Goal: Transaction & Acquisition: Purchase product/service

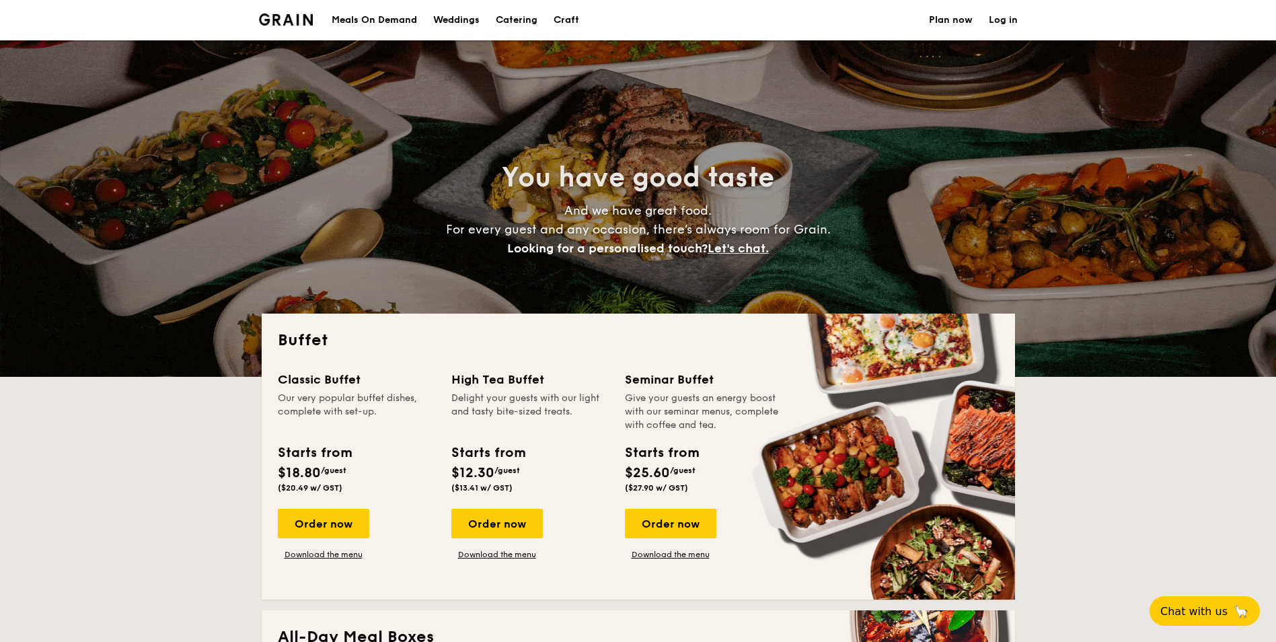
select select
click at [513, 26] on h1 "Catering" at bounding box center [517, 20] width 42 height 40
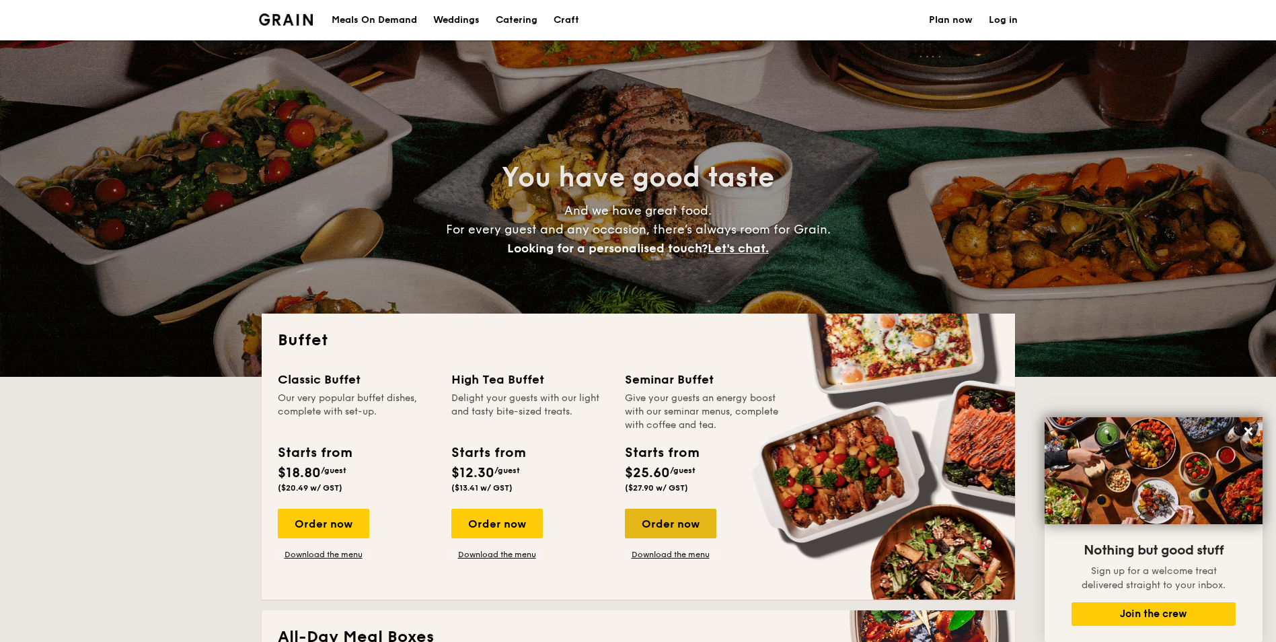
click at [648, 525] on div "Order now" at bounding box center [670, 524] width 91 height 30
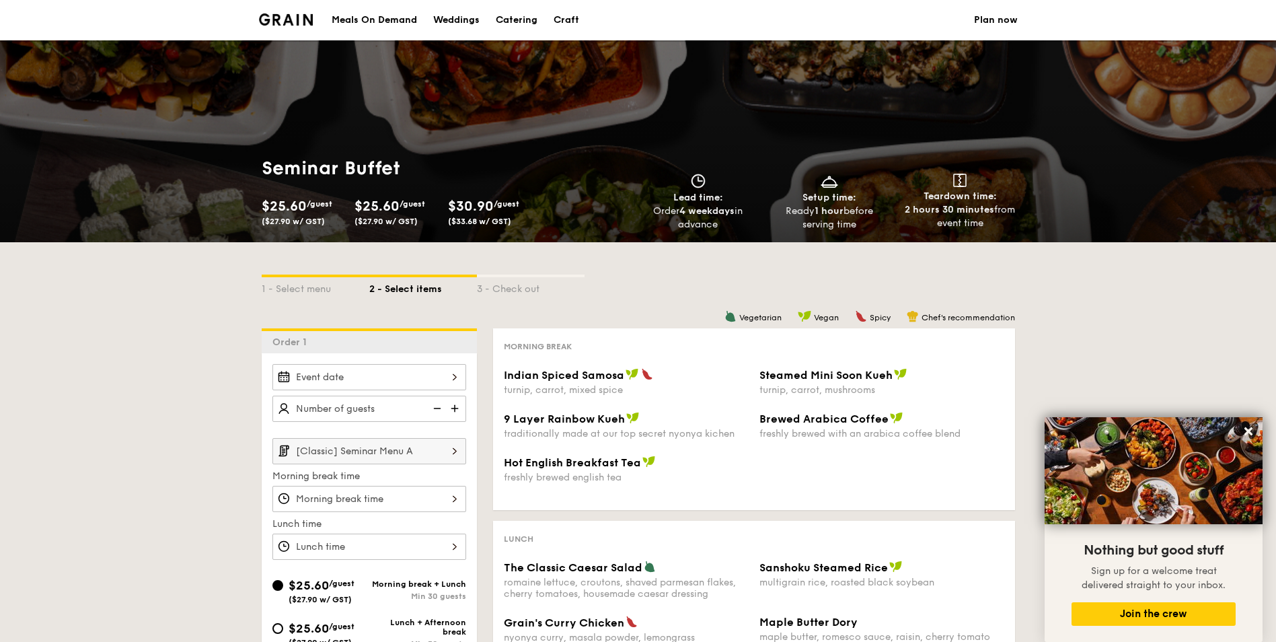
click at [394, 22] on div "Meals On Demand" at bounding box center [374, 20] width 85 height 40
